Goal: Complete application form

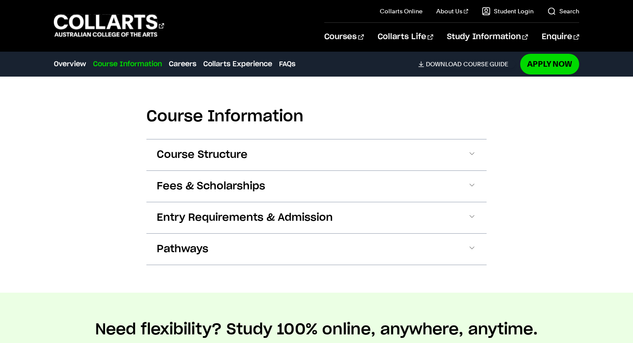
scroll to position [899, 0]
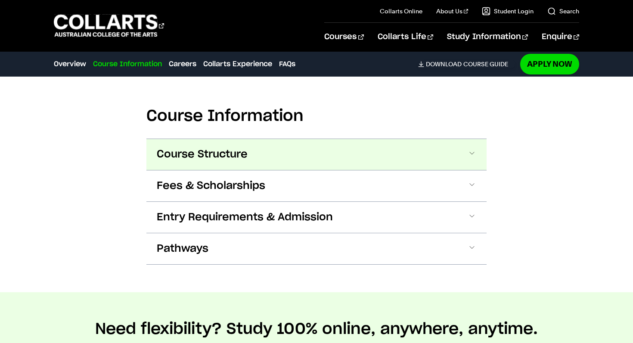
click at [475, 149] on span at bounding box center [471, 154] width 9 height 11
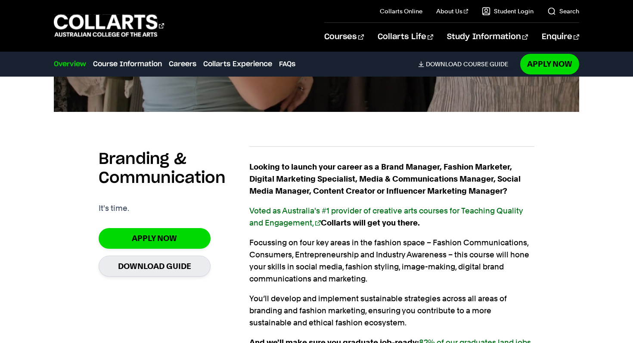
scroll to position [550, 0]
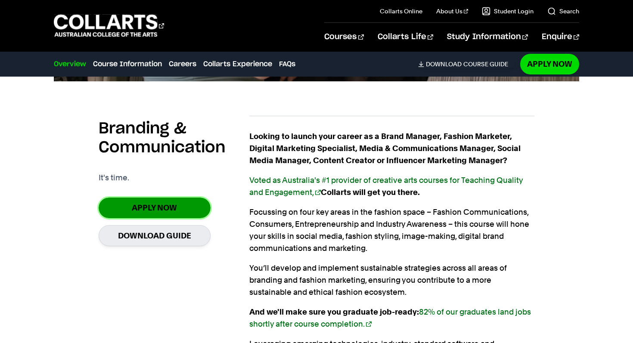
click at [139, 204] on link "Apply Now" at bounding box center [155, 208] width 112 height 20
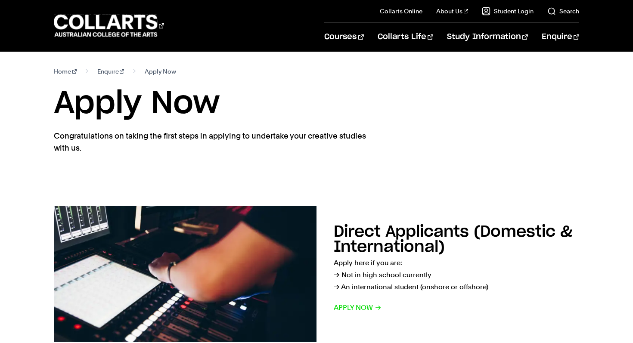
scroll to position [2, 0]
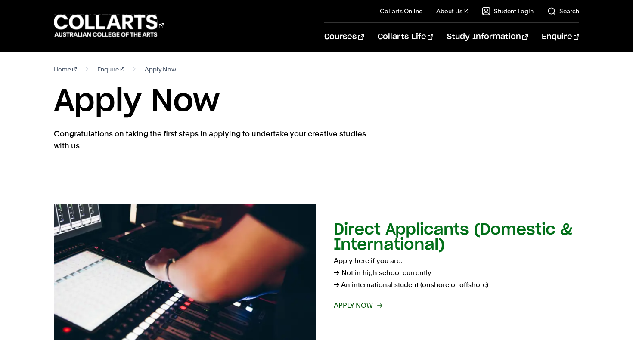
click at [356, 303] on span "Apply now" at bounding box center [358, 306] width 48 height 12
